Goal: Check status: Check status

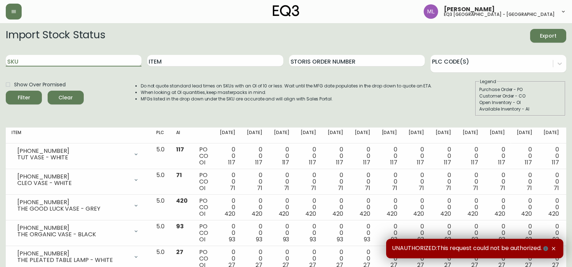
click at [105, 58] on input "SKU" at bounding box center [74, 61] width 136 height 12
paste input "3190-189-1"
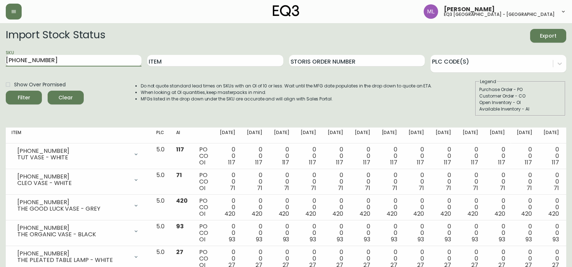
type input "3190-189-1"
click at [6, 91] on button "Filter" at bounding box center [24, 98] width 36 height 14
